Goal: Navigation & Orientation: Go to known website

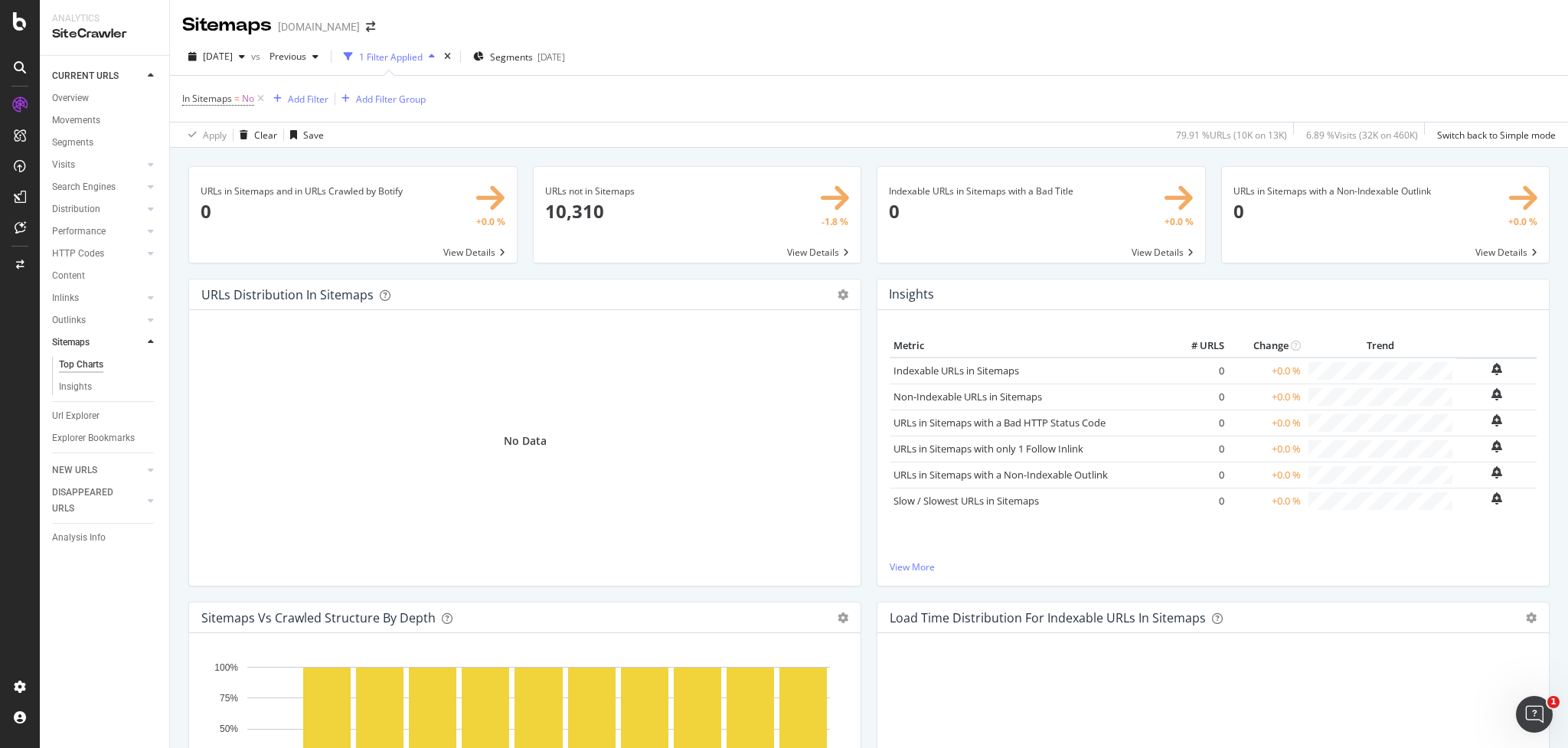
scroll to position [1198, 0]
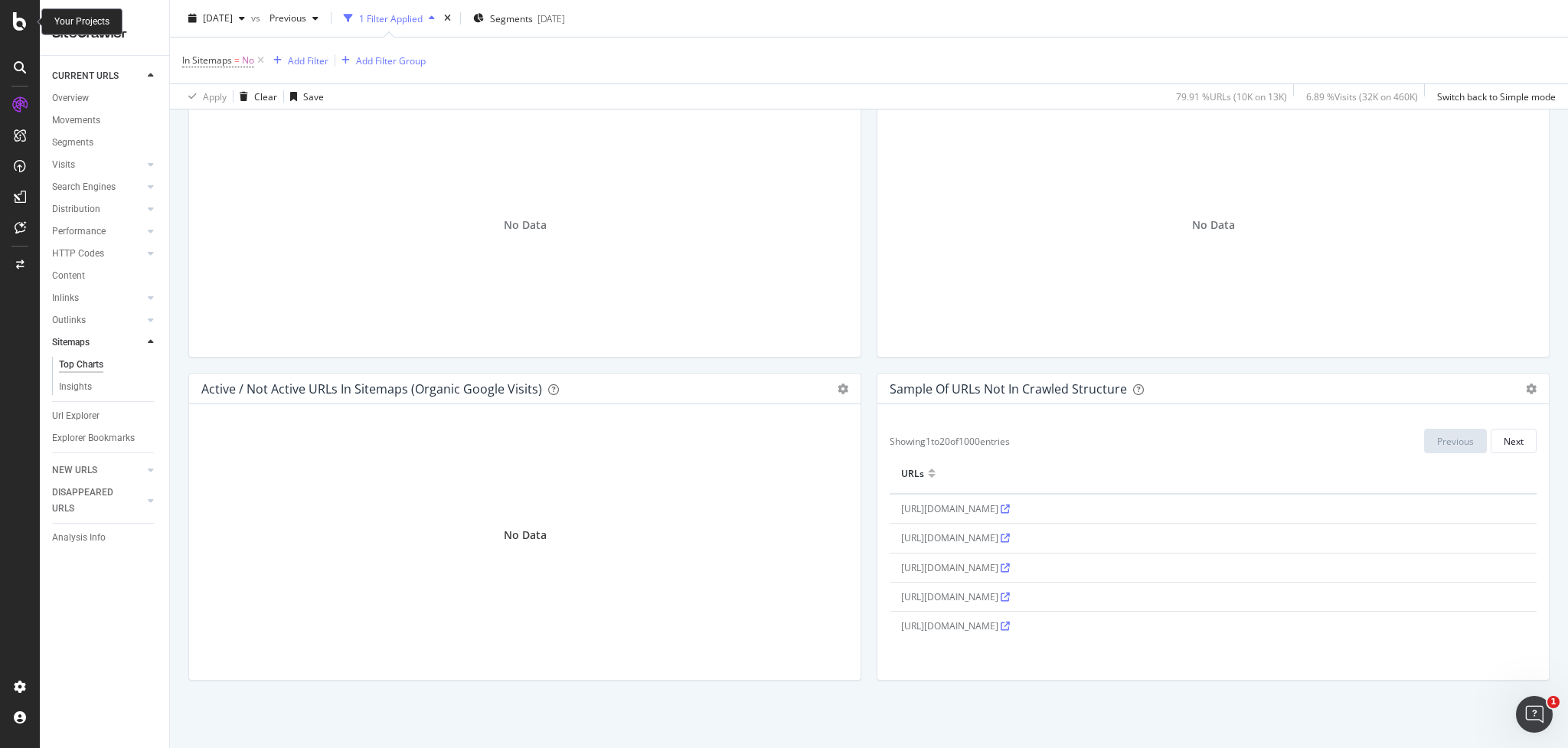
click at [29, 22] on div at bounding box center [20, 21] width 37 height 18
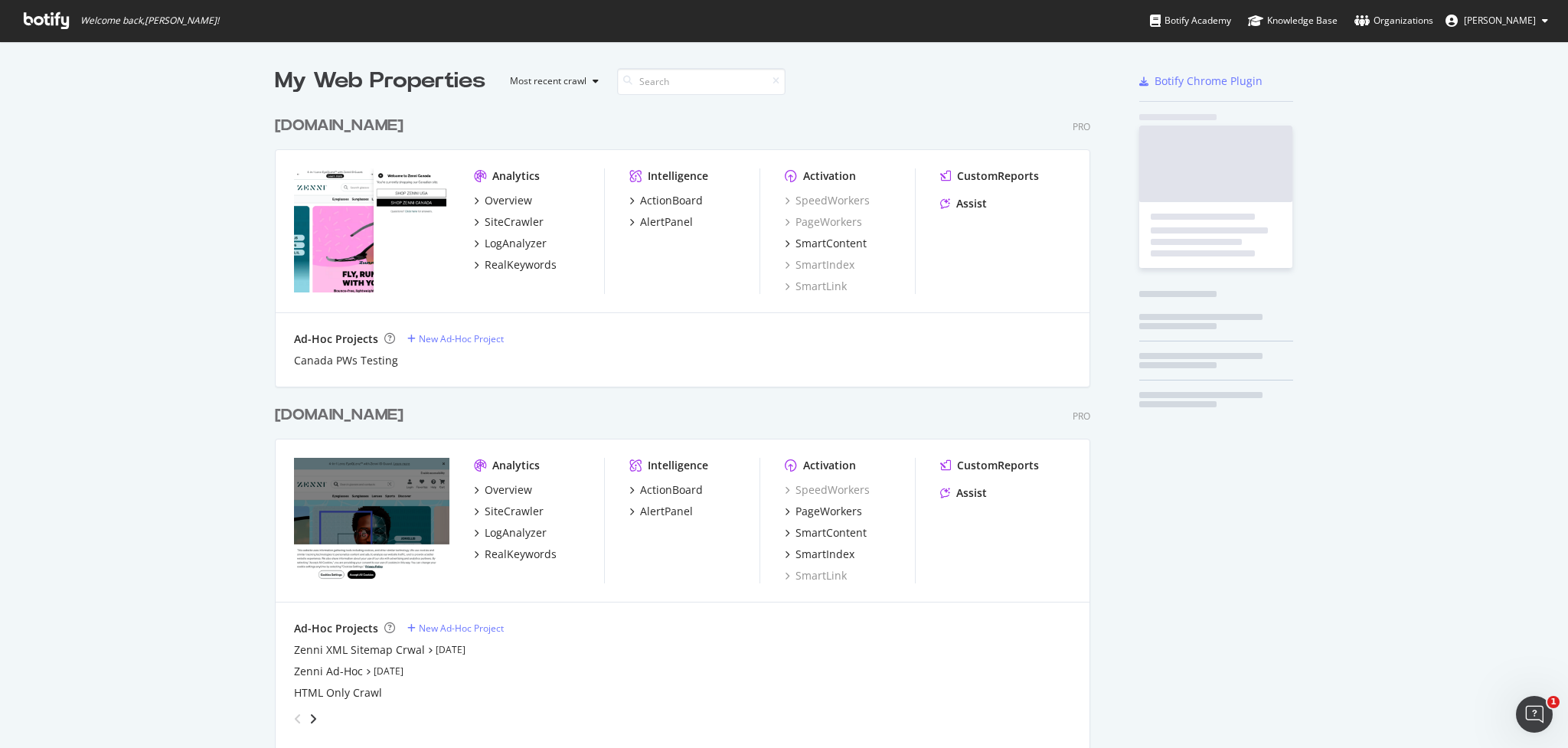
scroll to position [747, 1568]
